Goal: Task Accomplishment & Management: Complete application form

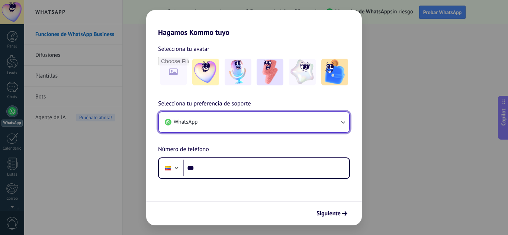
click at [301, 121] on button "WhatsApp" at bounding box center [254, 122] width 190 height 20
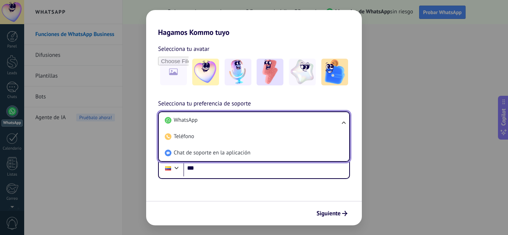
click at [301, 121] on li "WhatsApp" at bounding box center [252, 120] width 181 height 16
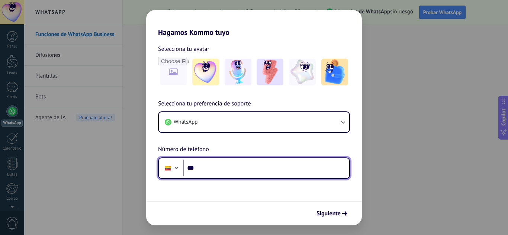
click at [258, 175] on input "***" at bounding box center [266, 168] width 166 height 17
type input "**********"
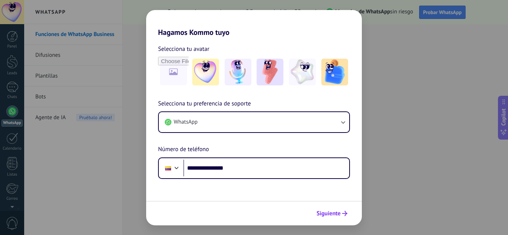
click at [329, 214] on span "Siguiente" at bounding box center [328, 213] width 24 height 5
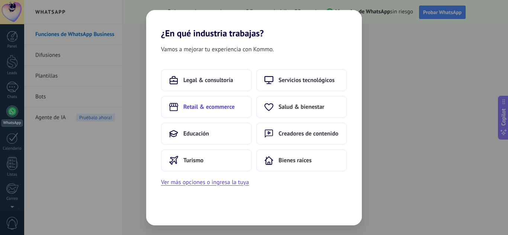
click at [216, 112] on button "Retail & ecommerce" at bounding box center [206, 107] width 91 height 22
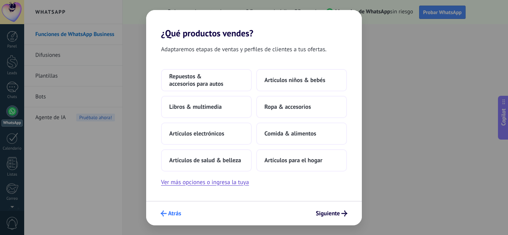
click at [166, 213] on icon "submit" at bounding box center [164, 214] width 6 height 6
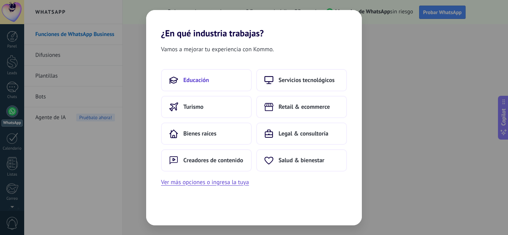
click at [221, 85] on button "Educación" at bounding box center [206, 80] width 91 height 22
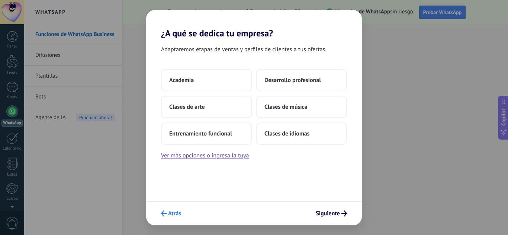
click at [164, 212] on icon "submit" at bounding box center [164, 214] width 6 height 6
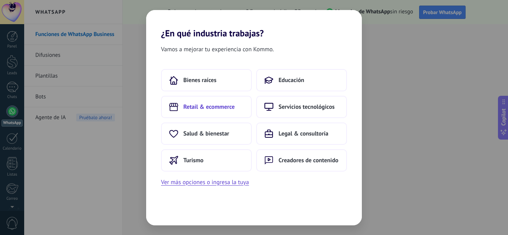
click at [227, 107] on span "Retail & ecommerce" at bounding box center [208, 106] width 51 height 7
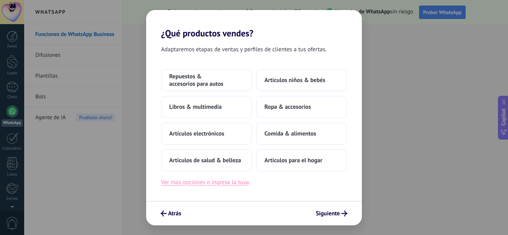
click at [204, 180] on button "Ver más opciones o ingresa la tuya" at bounding box center [205, 183] width 88 height 10
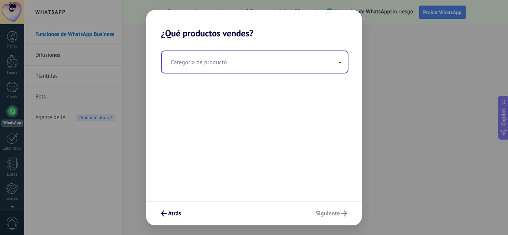
click at [336, 65] on input "text" at bounding box center [255, 62] width 186 height 22
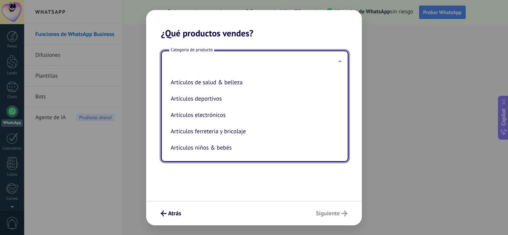
paste input "**********"
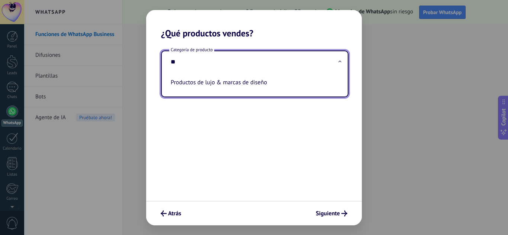
type input "*"
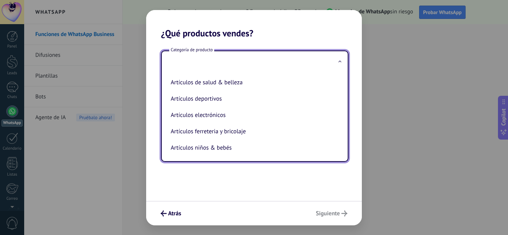
type input "*"
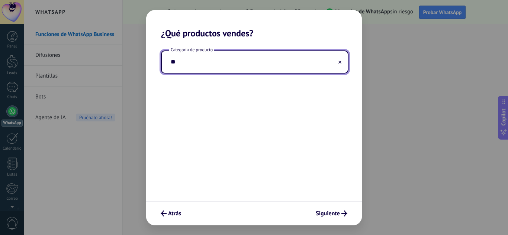
type input "*"
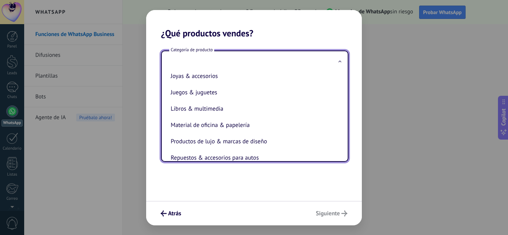
scroll to position [126, 0]
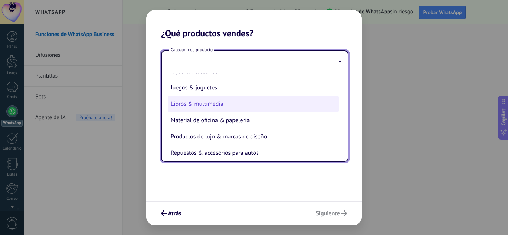
click at [222, 106] on li "Libros & multimedia" at bounding box center [253, 104] width 171 height 16
type input "**********"
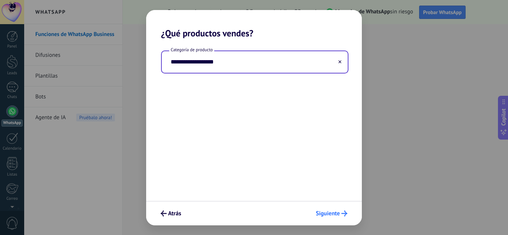
click at [335, 213] on span "Siguiente" at bounding box center [328, 213] width 24 height 5
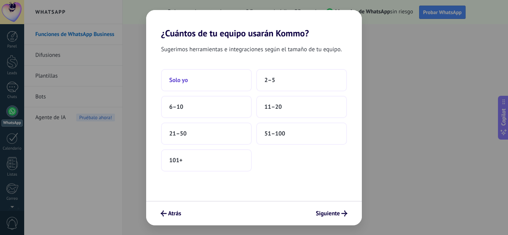
click at [208, 71] on button "Solo yo" at bounding box center [206, 80] width 91 height 22
